Goal: Transaction & Acquisition: Subscribe to service/newsletter

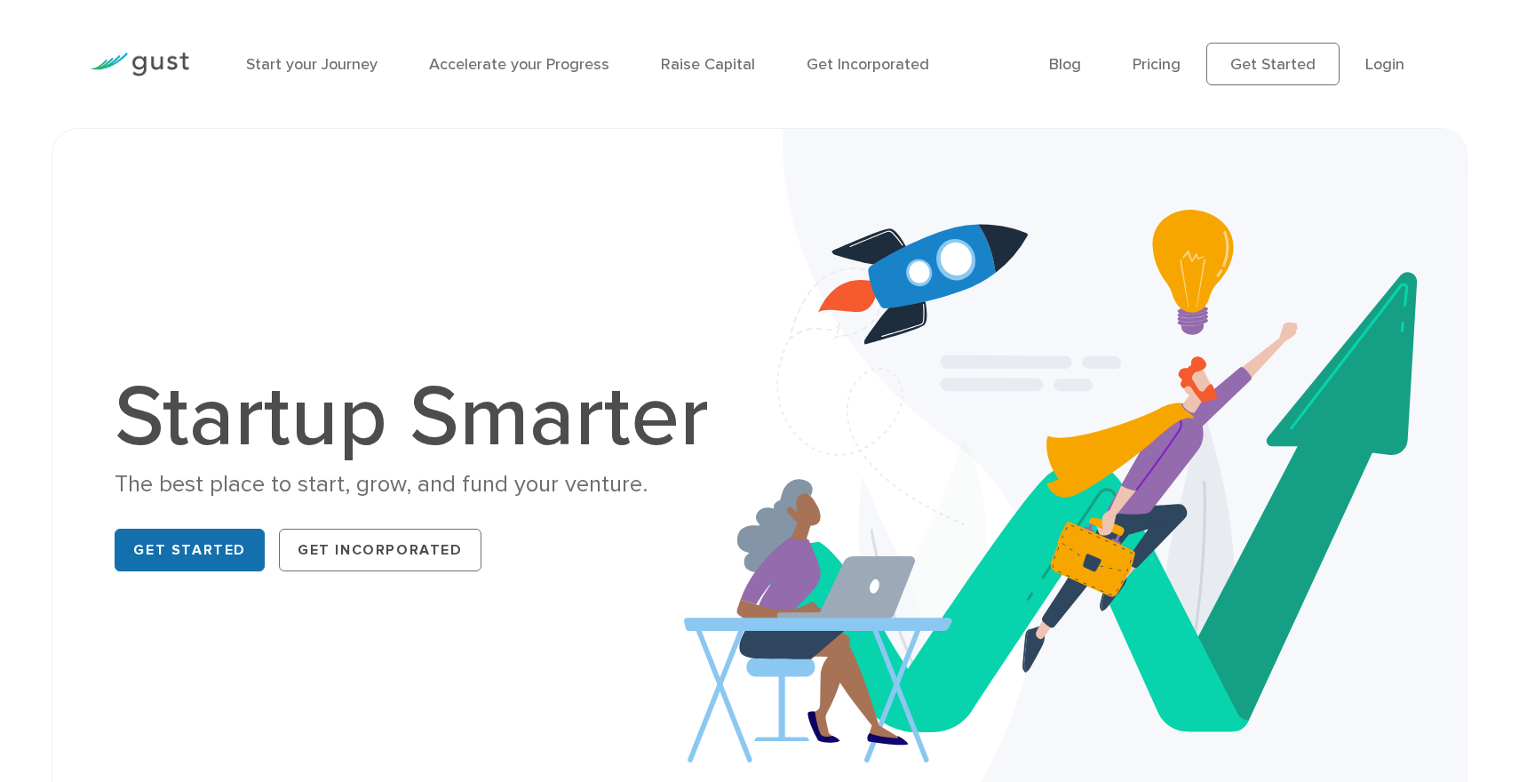
click at [213, 546] on link "Get Started" at bounding box center [190, 549] width 150 height 43
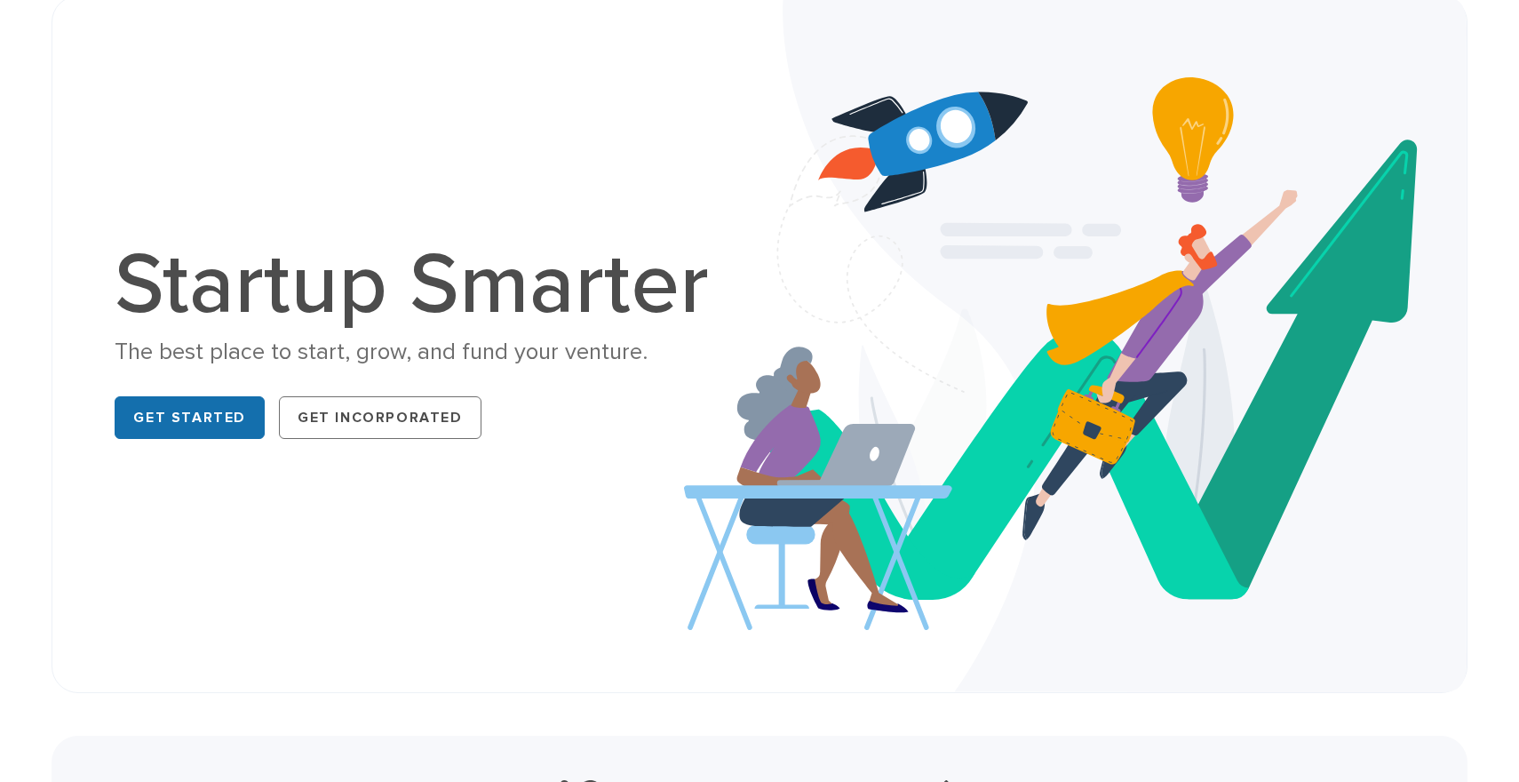
scroll to position [870, 0]
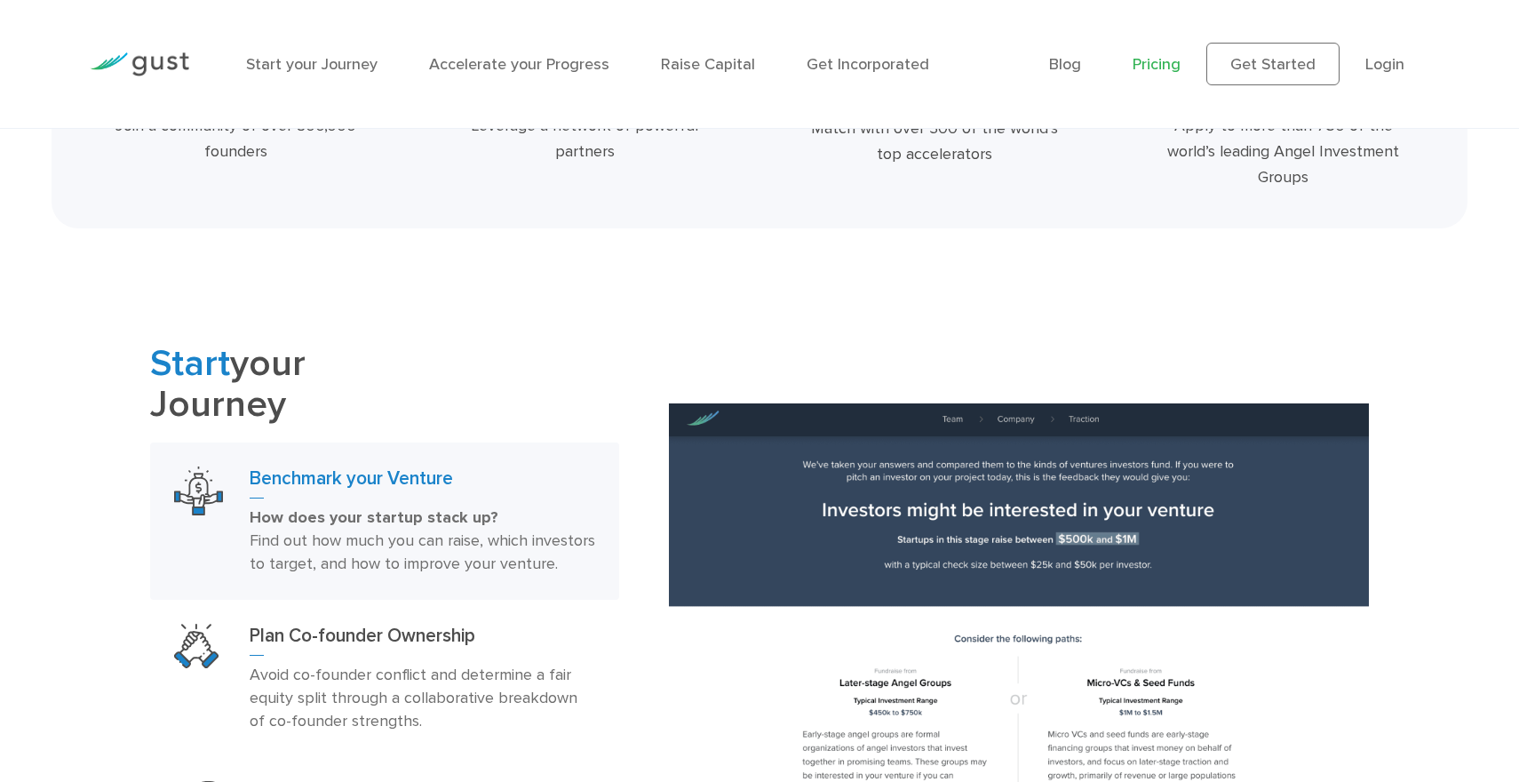
click at [1180, 70] on link "Pricing" at bounding box center [1156, 64] width 48 height 19
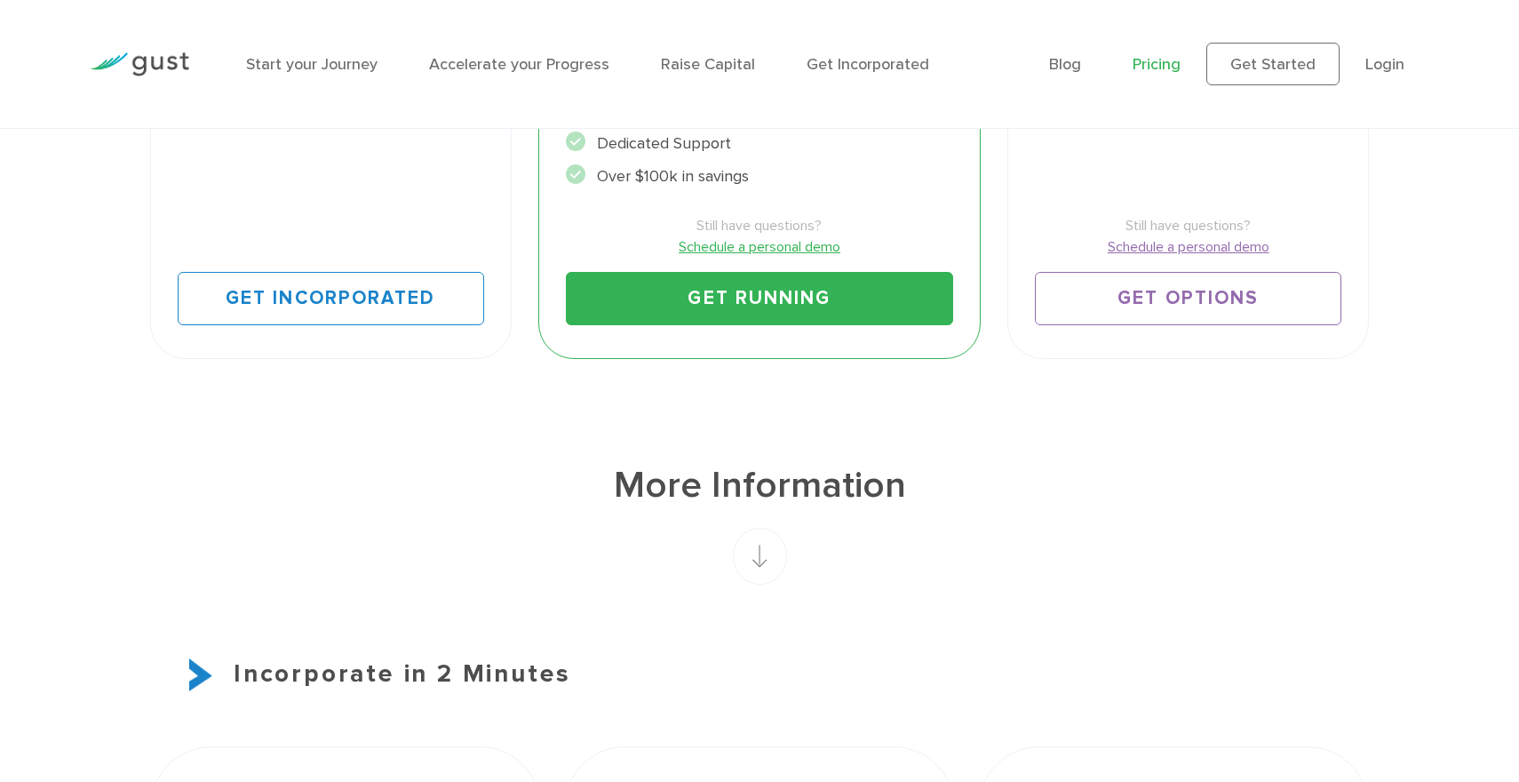
scroll to position [549, 0]
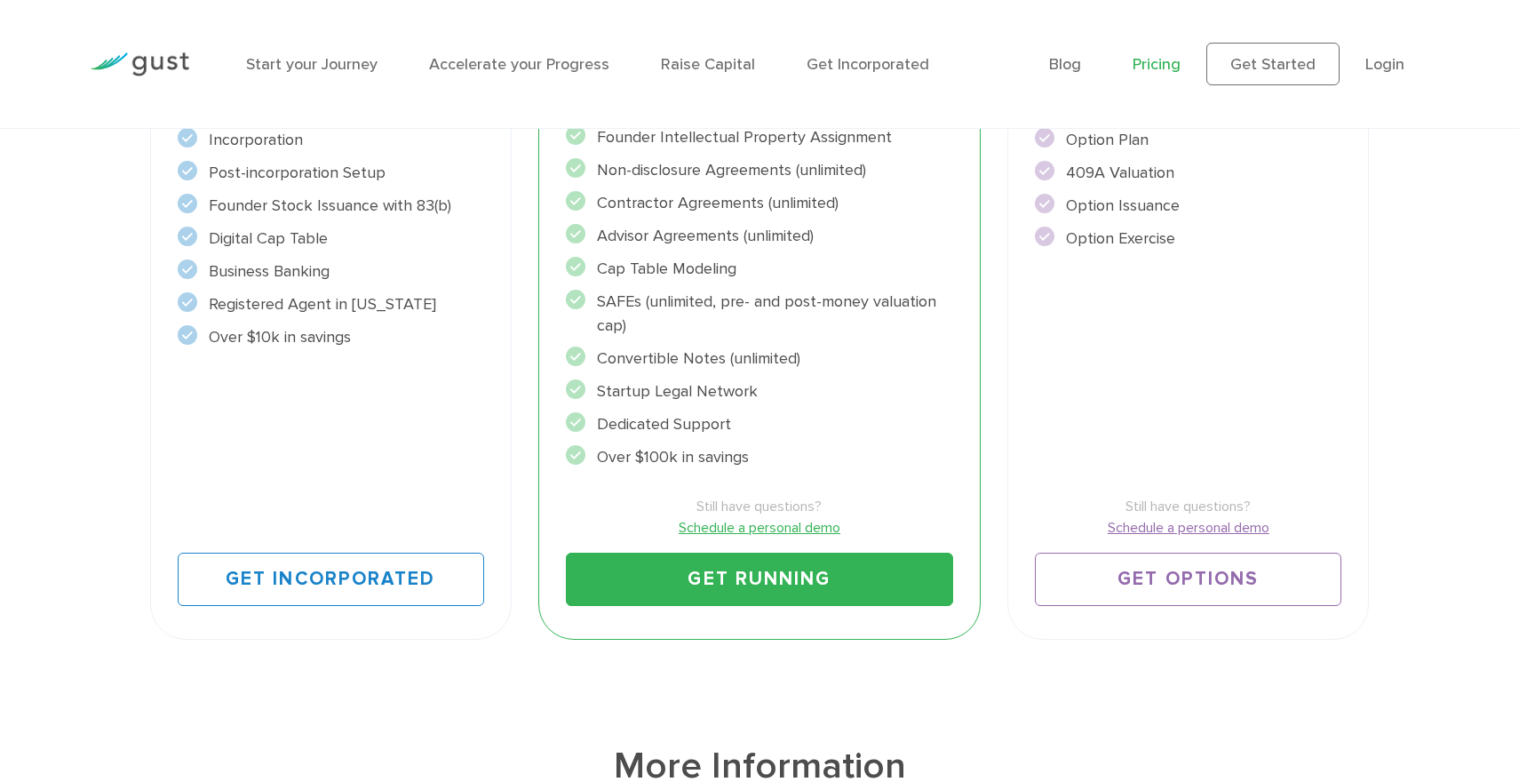
click at [724, 589] on link "Get Running" at bounding box center [760, 578] width 388 height 53
